Goal: Book appointment/travel/reservation

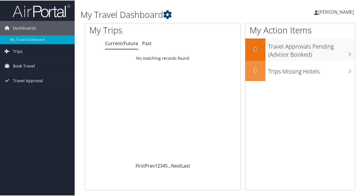
click at [344, 11] on span "[PERSON_NAME]" at bounding box center [337, 11] width 36 height 6
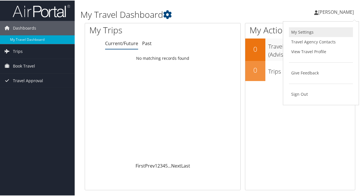
click at [309, 30] on link "My Settings" at bounding box center [321, 32] width 64 height 10
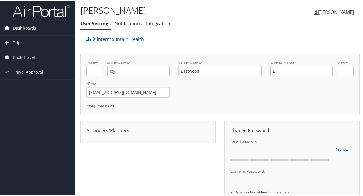
click at [7, 27] on icon at bounding box center [7, 27] width 9 height 9
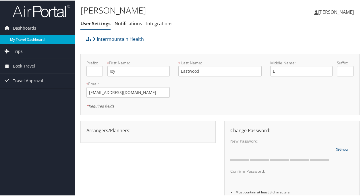
click at [30, 38] on link "My Travel Dashboard" at bounding box center [37, 39] width 75 height 9
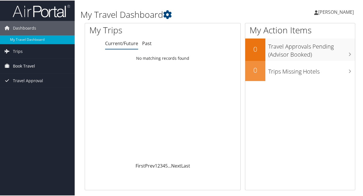
click at [22, 64] on span "Book Travel" at bounding box center [24, 65] width 22 height 14
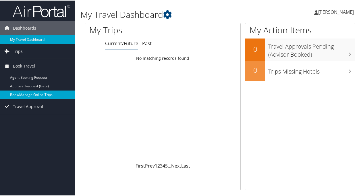
click at [27, 91] on link "Book/Manage Online Trips" at bounding box center [37, 94] width 75 height 9
